Goal: Transaction & Acquisition: Book appointment/travel/reservation

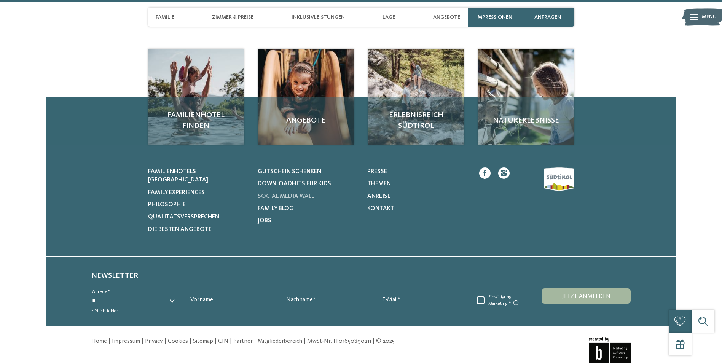
scroll to position [2474, 0]
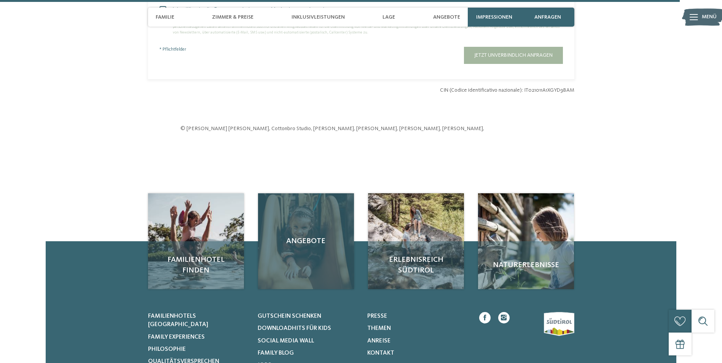
click at [310, 228] on div "Angebote" at bounding box center [306, 241] width 96 height 96
click at [304, 236] on span "Angebote" at bounding box center [306, 241] width 81 height 11
click at [306, 193] on div "Angebote" at bounding box center [306, 241] width 96 height 96
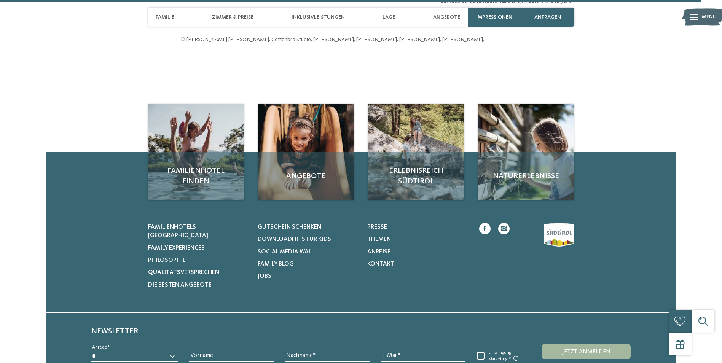
scroll to position [2628, 0]
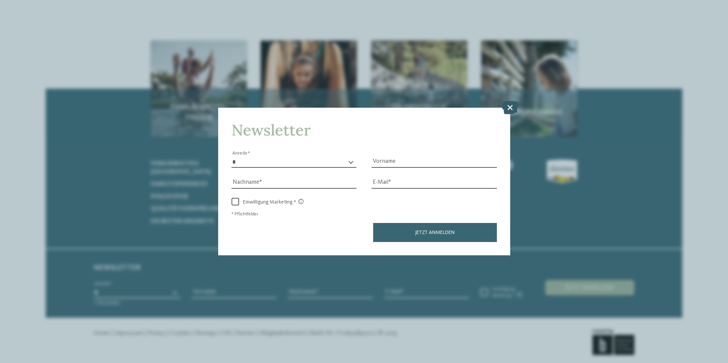
click at [504, 107] on icon at bounding box center [510, 106] width 16 height 13
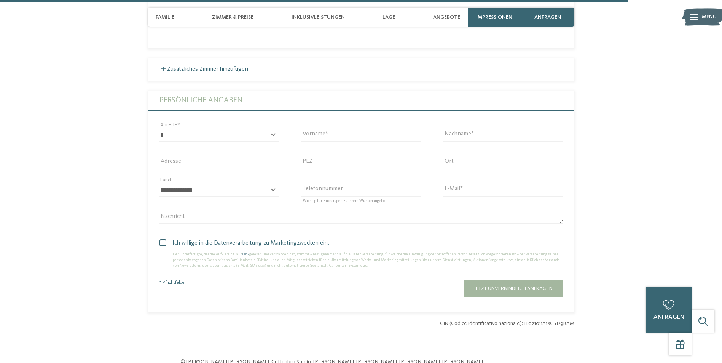
scroll to position [2019, 0]
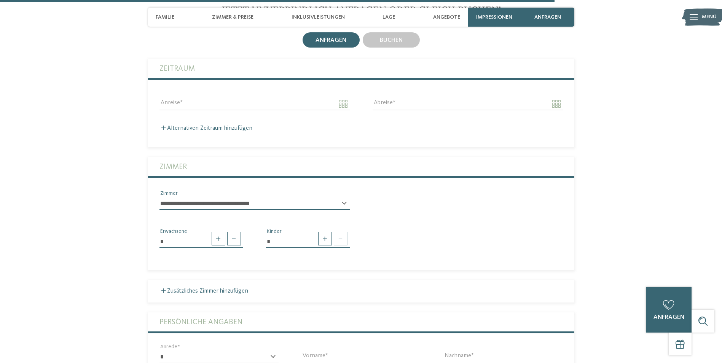
click at [695, 17] on icon at bounding box center [694, 17] width 8 height 6
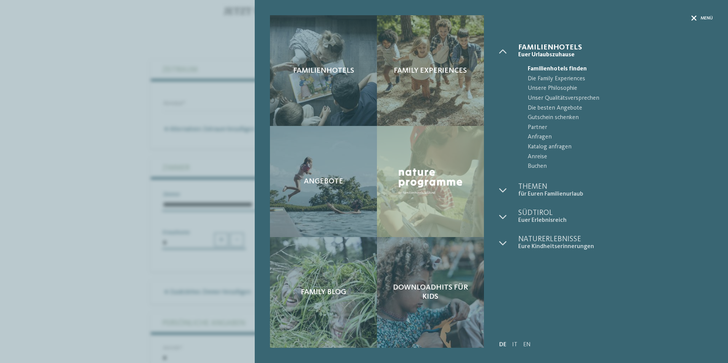
click at [699, 16] on div "Menü" at bounding box center [701, 18] width 21 height 6
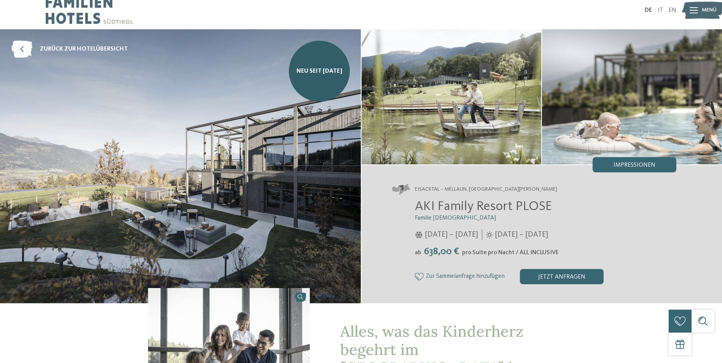
scroll to position [0, 0]
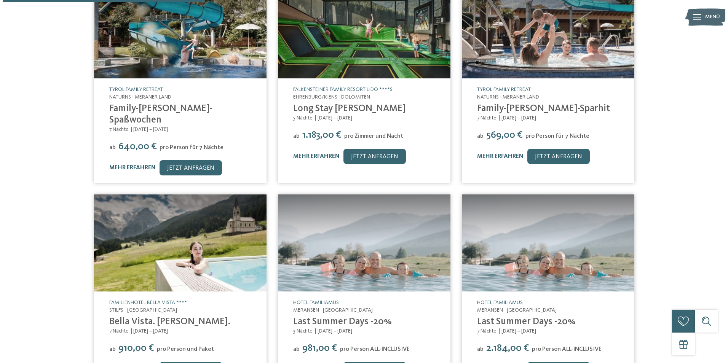
scroll to position [190, 0]
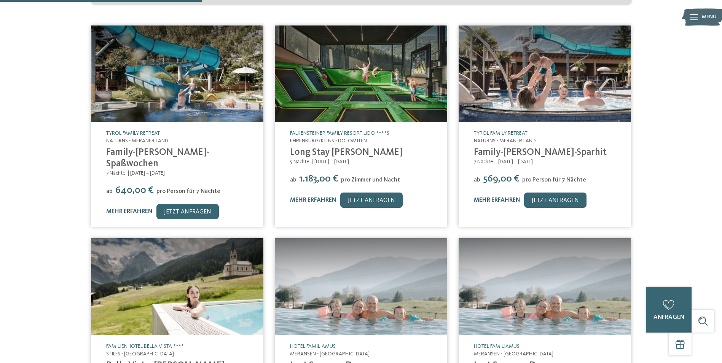
click at [518, 148] on link "Family-[PERSON_NAME]-Sparhit" at bounding box center [540, 153] width 133 height 10
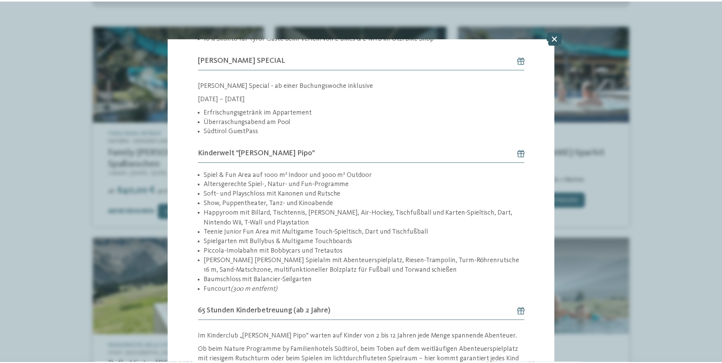
scroll to position [343, 0]
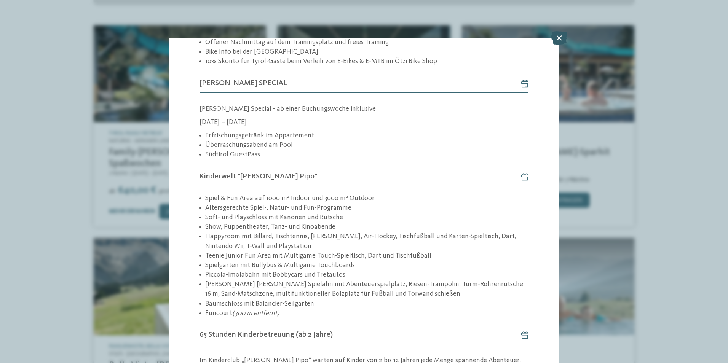
click at [555, 37] on icon at bounding box center [559, 37] width 16 height 13
